Goal: Task Accomplishment & Management: Use online tool/utility

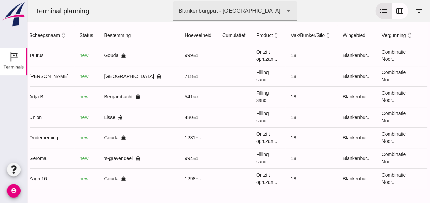
scroll to position [0, 183]
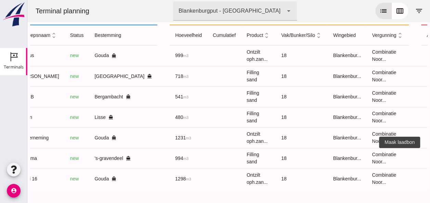
click at [430, 155] on icon "receipt_long" at bounding box center [433, 158] width 6 height 6
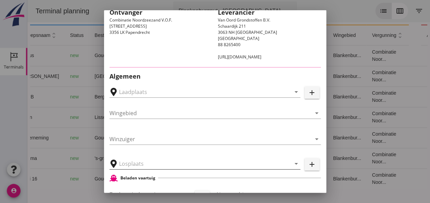
scroll to position [68, 0]
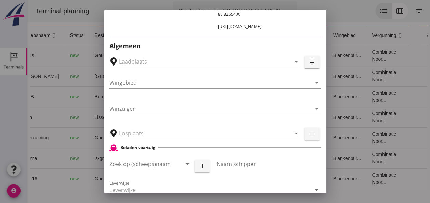
type input "[PERSON_NAME], 's-gravendeel"
type input "Geroma"
type input "[PERSON_NAME]"
type input "994"
type input "Ophoogzand (6120)"
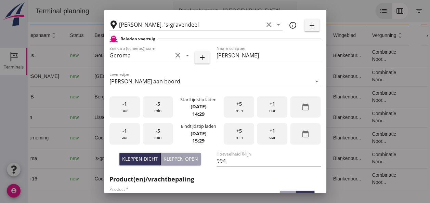
scroll to position [137, 0]
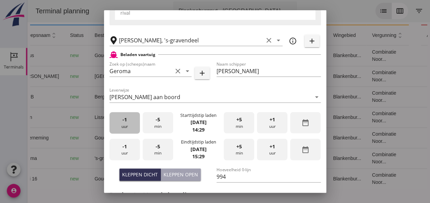
click at [128, 123] on div "-1 uur" at bounding box center [124, 123] width 30 height 22
click at [236, 128] on div "+5 min" at bounding box center [239, 123] width 30 height 22
click at [236, 127] on div "+5 min" at bounding box center [239, 123] width 30 height 22
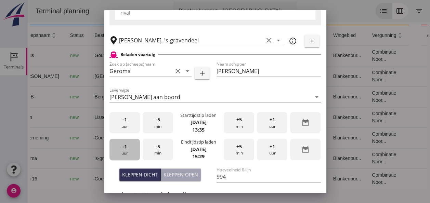
click at [124, 148] on span "-1" at bounding box center [124, 147] width 4 height 8
click at [156, 146] on span "-5" at bounding box center [158, 147] width 4 height 8
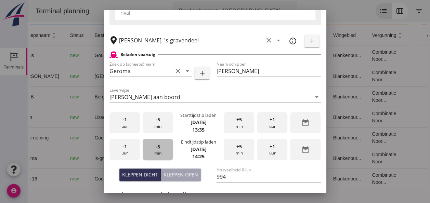
click at [156, 146] on span "-5" at bounding box center [158, 147] width 4 height 8
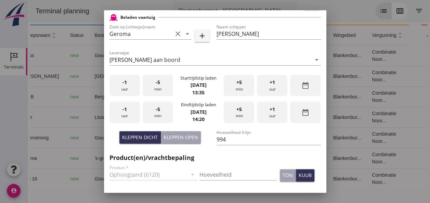
scroll to position [205, 0]
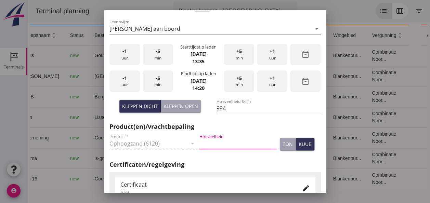
drag, startPoint x: 211, startPoint y: 143, endPoint x: 215, endPoint y: 143, distance: 4.5
click at [213, 142] on input "Hoeveelheid" at bounding box center [238, 143] width 78 height 11
type input "994"
click at [302, 145] on div "kuub" at bounding box center [305, 144] width 13 height 7
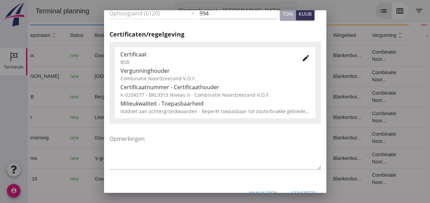
scroll to position [342, 0]
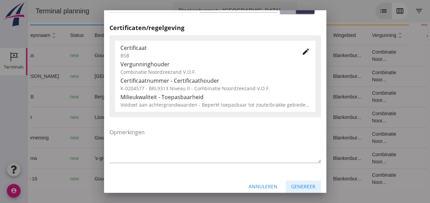
click at [300, 187] on div "Genereer" at bounding box center [303, 186] width 24 height 7
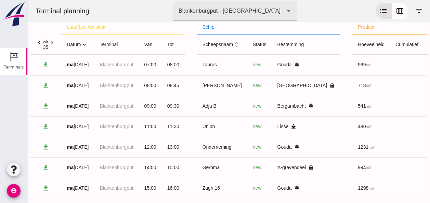
scroll to position [0, 0]
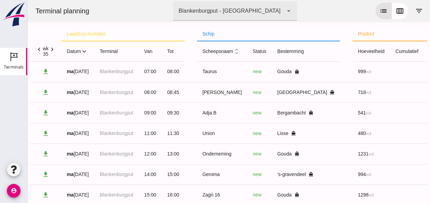
click at [85, 52] on icon "expand_more" at bounding box center [84, 51] width 7 height 7
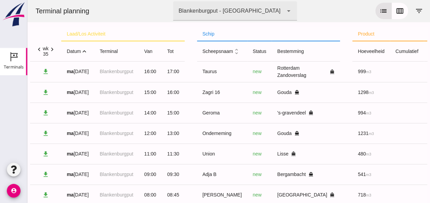
click at [84, 49] on icon "expand_less" at bounding box center [84, 51] width 7 height 7
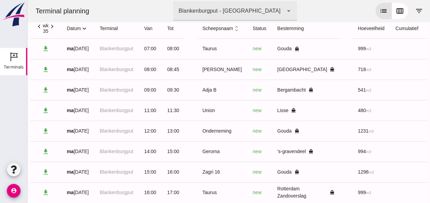
scroll to position [42, 0]
